Goal: Task Accomplishment & Management: Manage account settings

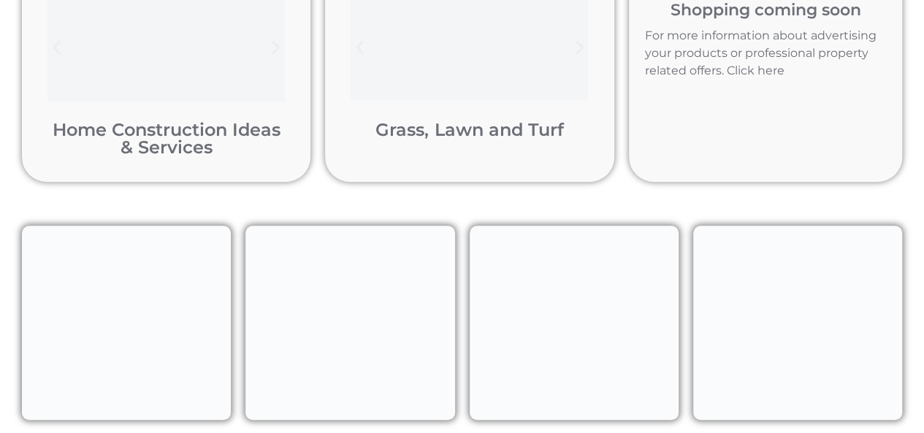
scroll to position [320, 0]
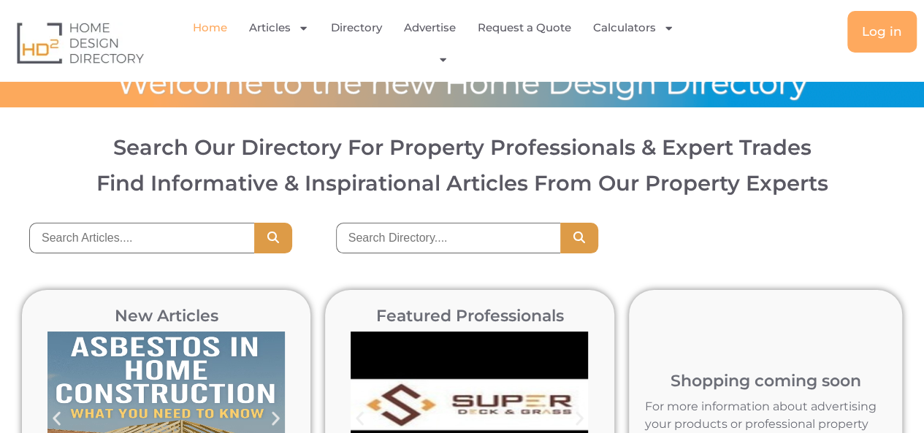
click at [494, 102] on div at bounding box center [462, 83] width 924 height 47
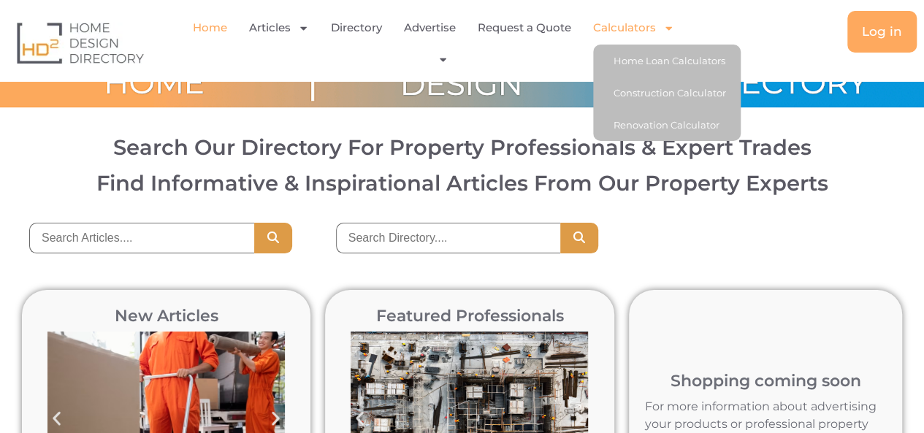
click at [662, 28] on span "Menu" at bounding box center [665, 28] width 18 height 26
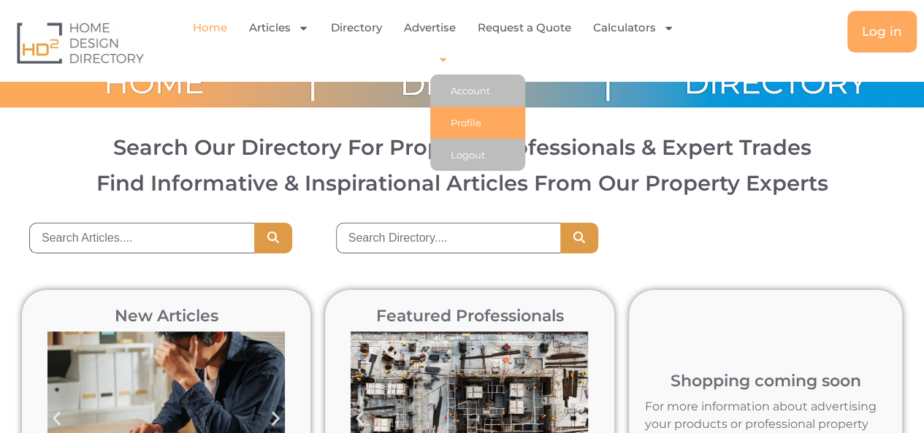
click at [470, 131] on link "Profile" at bounding box center [477, 123] width 95 height 32
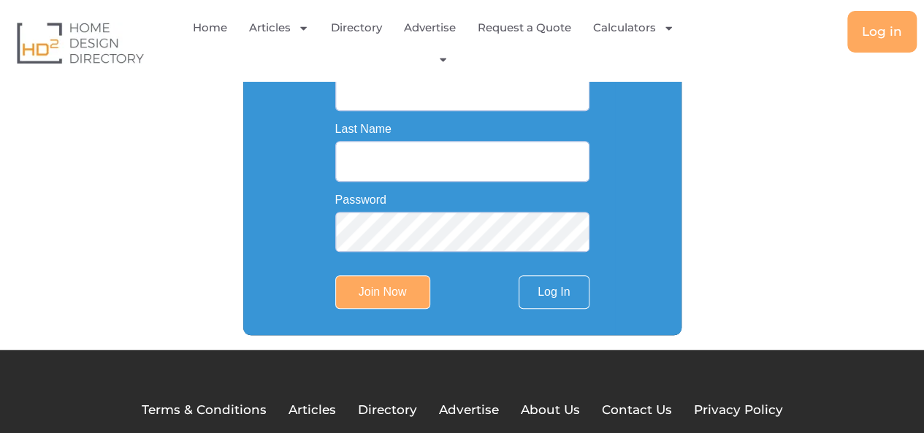
scroll to position [351, 0]
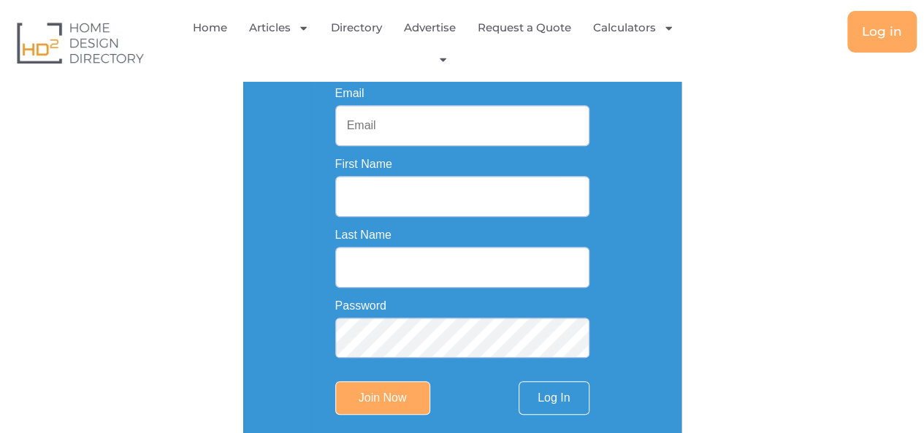
click at [430, 115] on input "Email" at bounding box center [462, 125] width 254 height 41
paste input "[EMAIL_ADDRESS][DOMAIN_NAME]"
type input "[EMAIL_ADDRESS][DOMAIN_NAME]"
click at [381, 199] on input "First Name" at bounding box center [462, 196] width 254 height 41
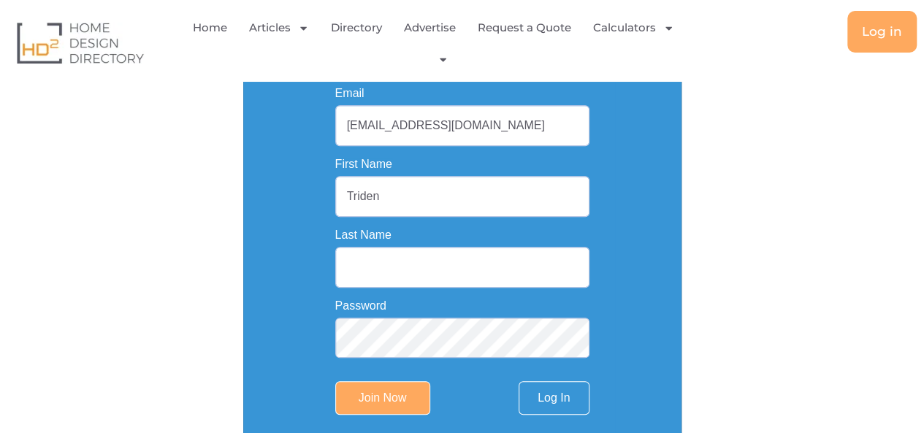
type input "Trident Glass"
click at [391, 266] on input "Last Name" at bounding box center [462, 267] width 254 height 41
type input "[EMAIL_ADDRESS][DOMAIN_NAME]"
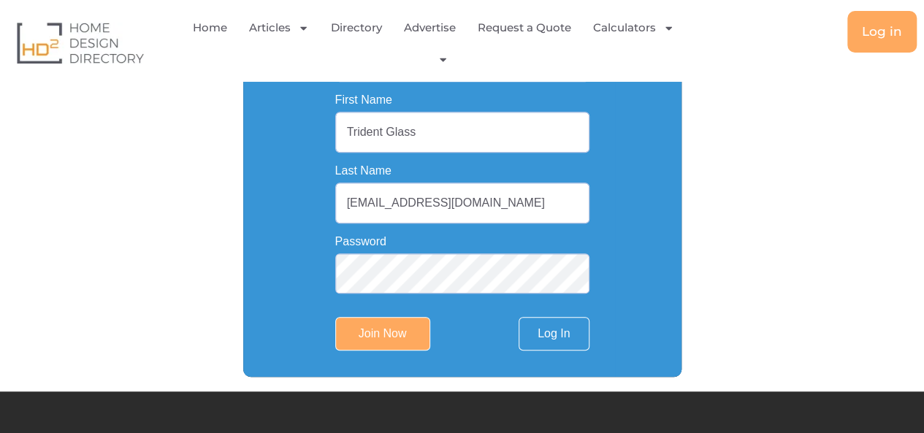
scroll to position [448, 0]
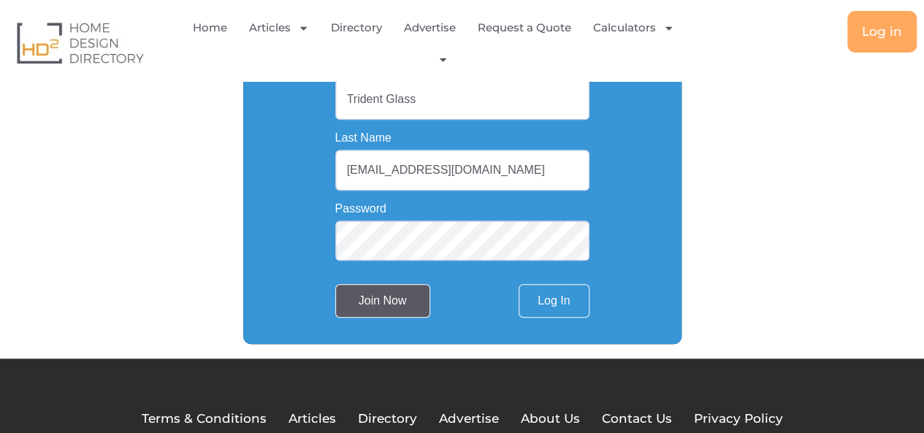
click at [424, 300] on input "Join Now" at bounding box center [382, 301] width 95 height 34
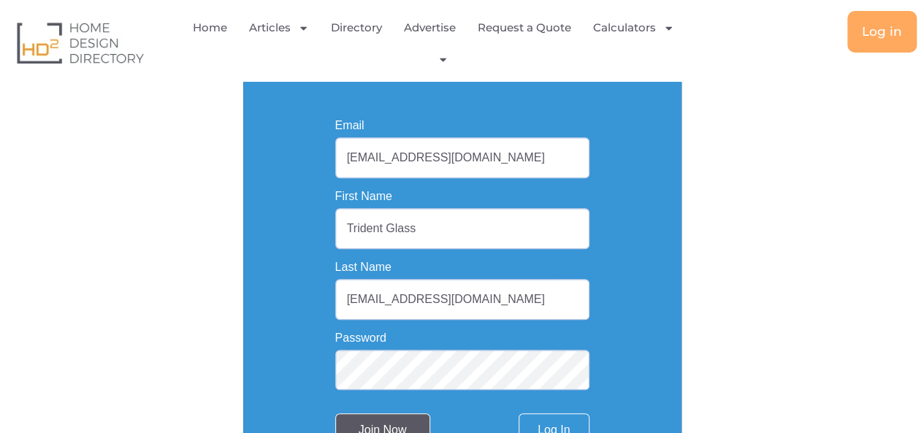
scroll to position [253, 0]
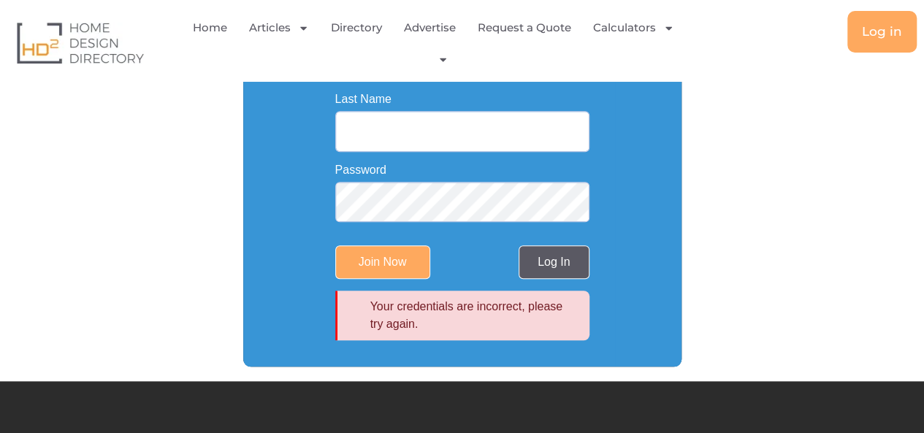
click at [549, 277] on link "Log In" at bounding box center [554, 262] width 70 height 34
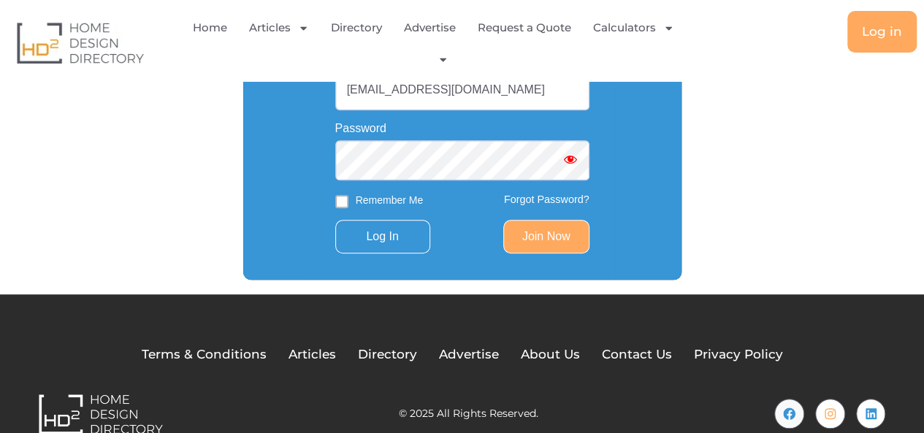
scroll to position [285, 0]
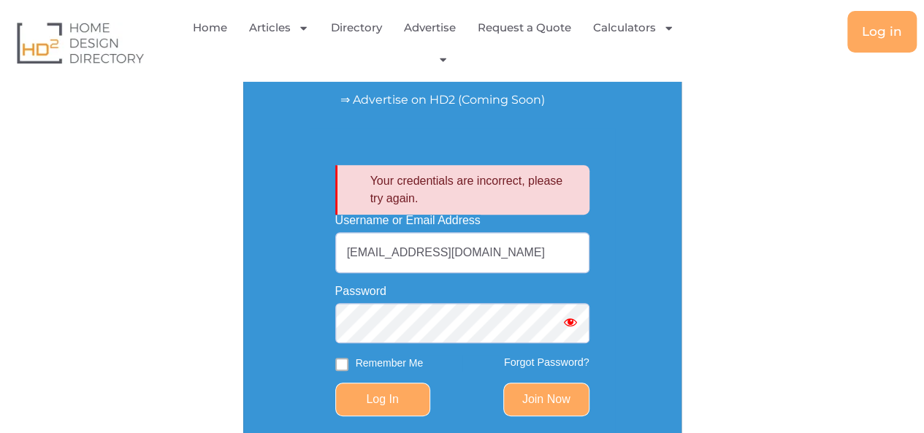
click at [377, 402] on input "Log In" at bounding box center [382, 400] width 95 height 34
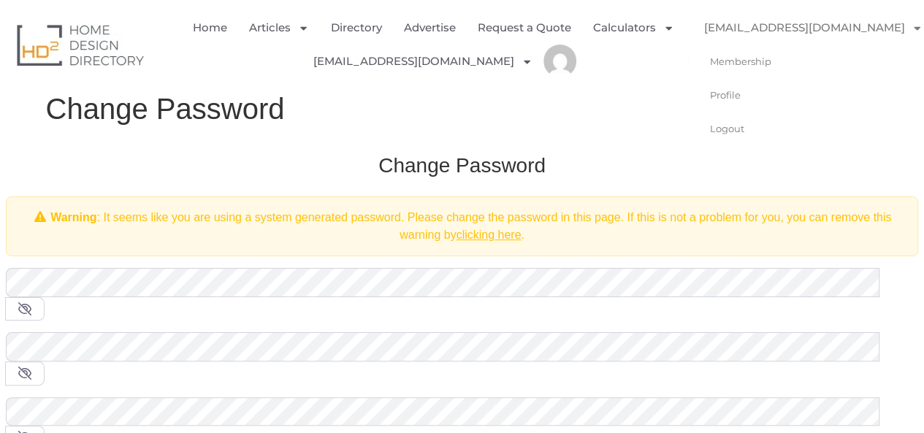
click at [713, 37] on link "[EMAIL_ADDRESS][DOMAIN_NAME]" at bounding box center [813, 28] width 248 height 34
click at [521, 59] on icon "Menu" at bounding box center [526, 61] width 11 height 11
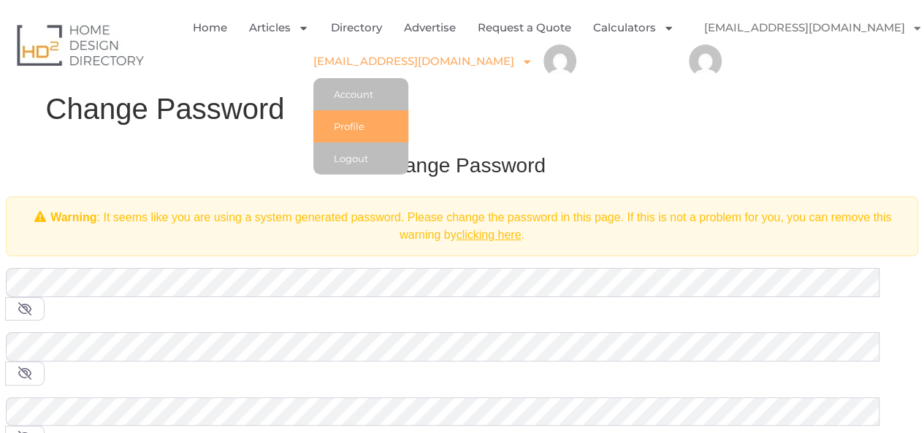
click at [378, 125] on link "Profile" at bounding box center [360, 126] width 95 height 32
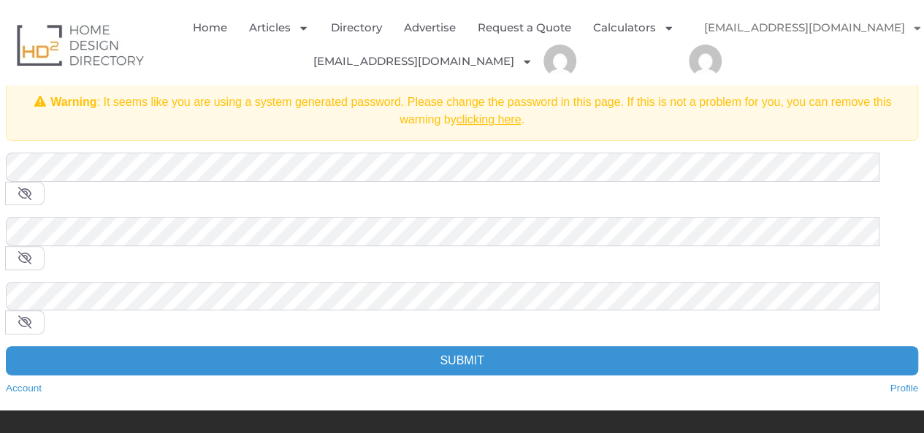
scroll to position [92, 0]
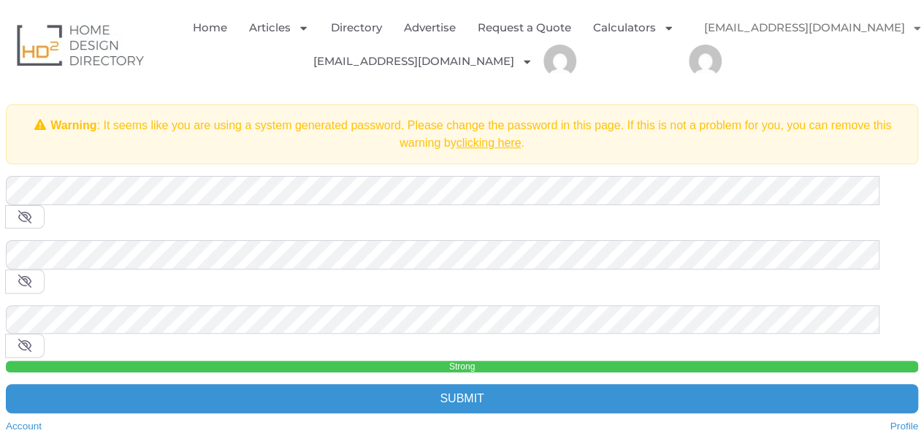
click at [141, 305] on div "Confirm Password * Strong" at bounding box center [462, 338] width 912 height 67
click at [0, 259] on div "Change Password Warning : It seems like you are using a system generated passwo…" at bounding box center [461, 247] width 941 height 402
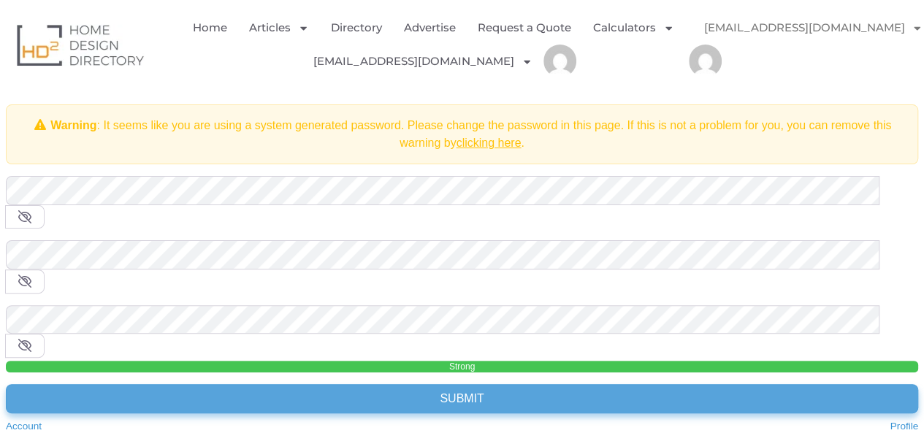
click at [523, 384] on input "Submit" at bounding box center [462, 398] width 912 height 29
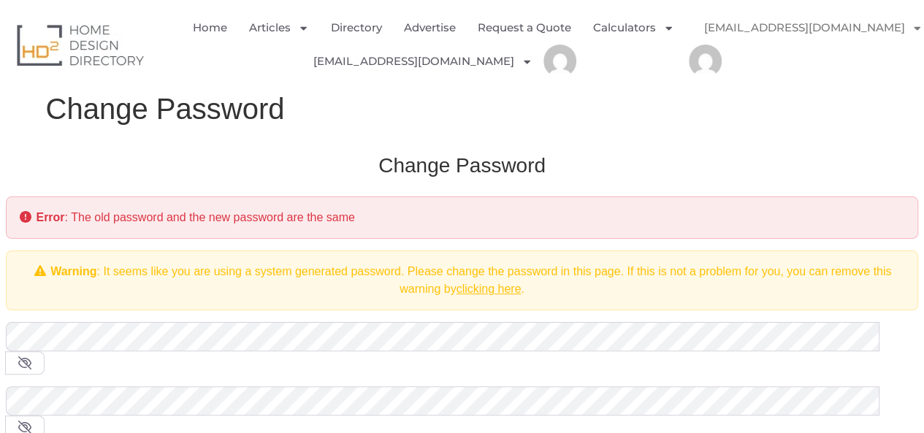
scroll to position [194, 0]
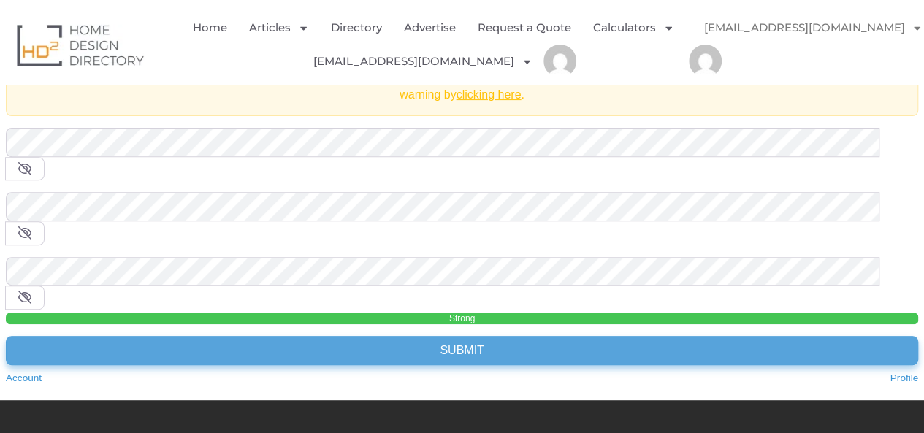
click at [425, 336] on input "Submit" at bounding box center [462, 350] width 912 height 29
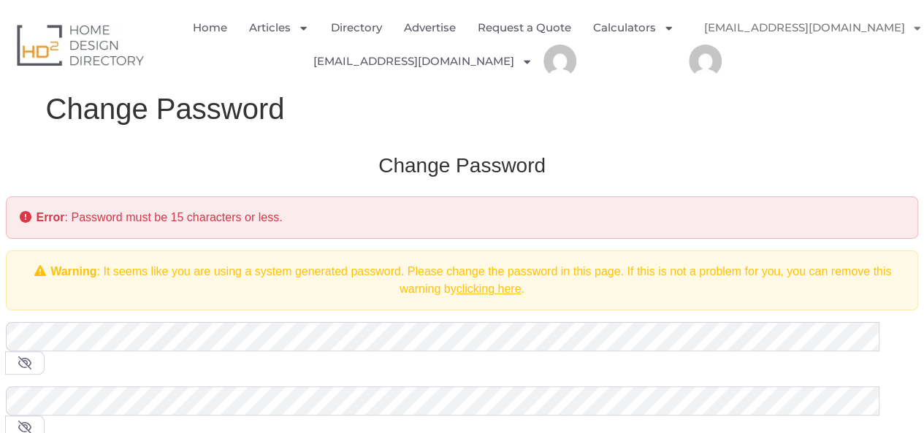
click at [697, 62] on img "Menu" at bounding box center [705, 61] width 33 height 33
